Goal: Task Accomplishment & Management: Use online tool/utility

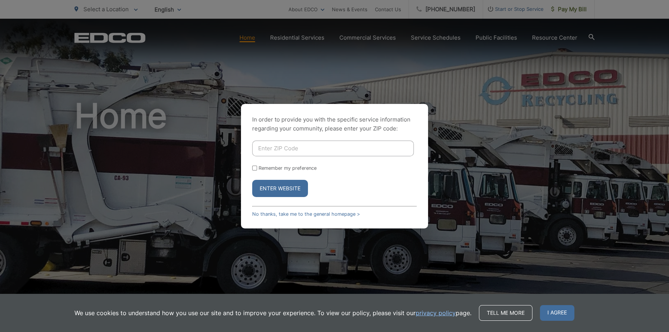
click at [311, 140] on div "In order to provide you with the specific service information regarding your co…" at bounding box center [334, 166] width 187 height 125
click at [303, 149] on input "Enter ZIP Code" at bounding box center [333, 149] width 162 height 16
type input "92024"
click at [274, 185] on button "Enter Website" at bounding box center [280, 188] width 56 height 17
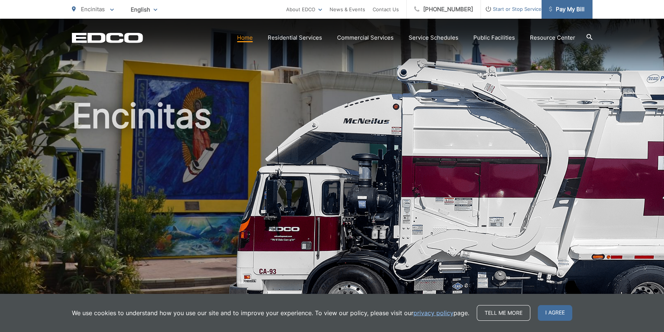
click at [556, 6] on span "Pay My Bill" at bounding box center [567, 9] width 36 height 9
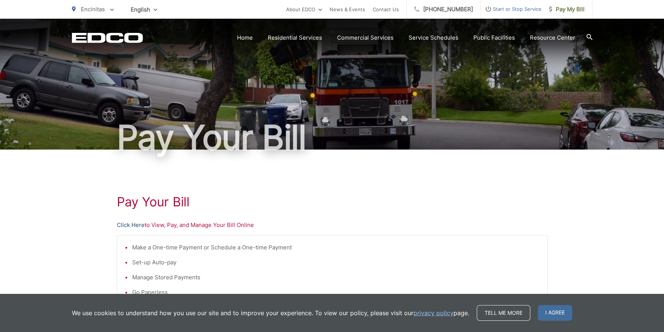
click at [133, 222] on link "Click Here" at bounding box center [131, 225] width 28 height 9
